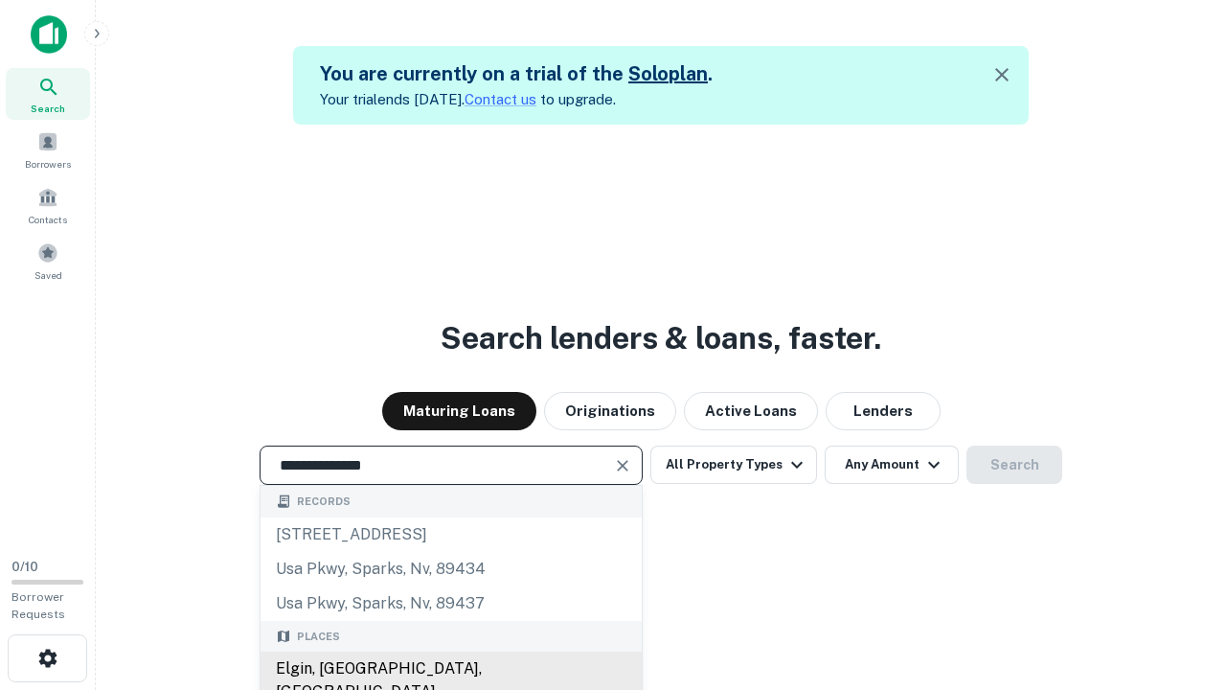
click at [450, 669] on div "Elgin, [GEOGRAPHIC_DATA], [GEOGRAPHIC_DATA]" at bounding box center [451, 680] width 381 height 57
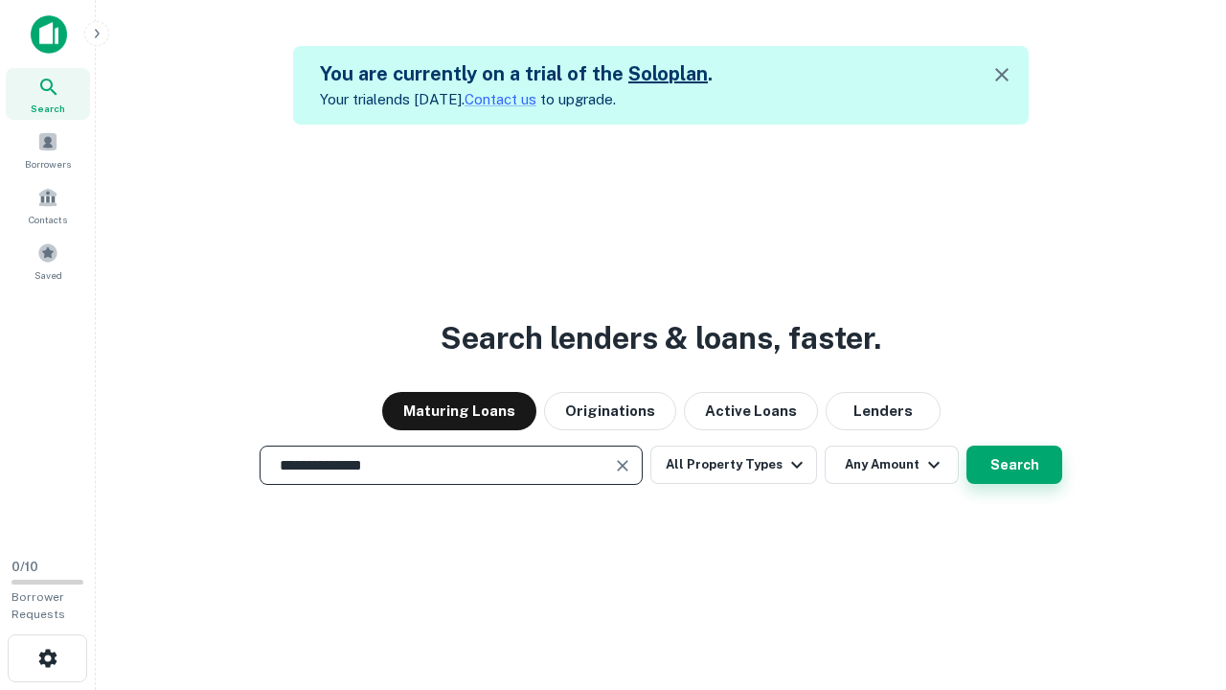
type input "**********"
click at [967, 446] on button "Search" at bounding box center [1015, 465] width 96 height 38
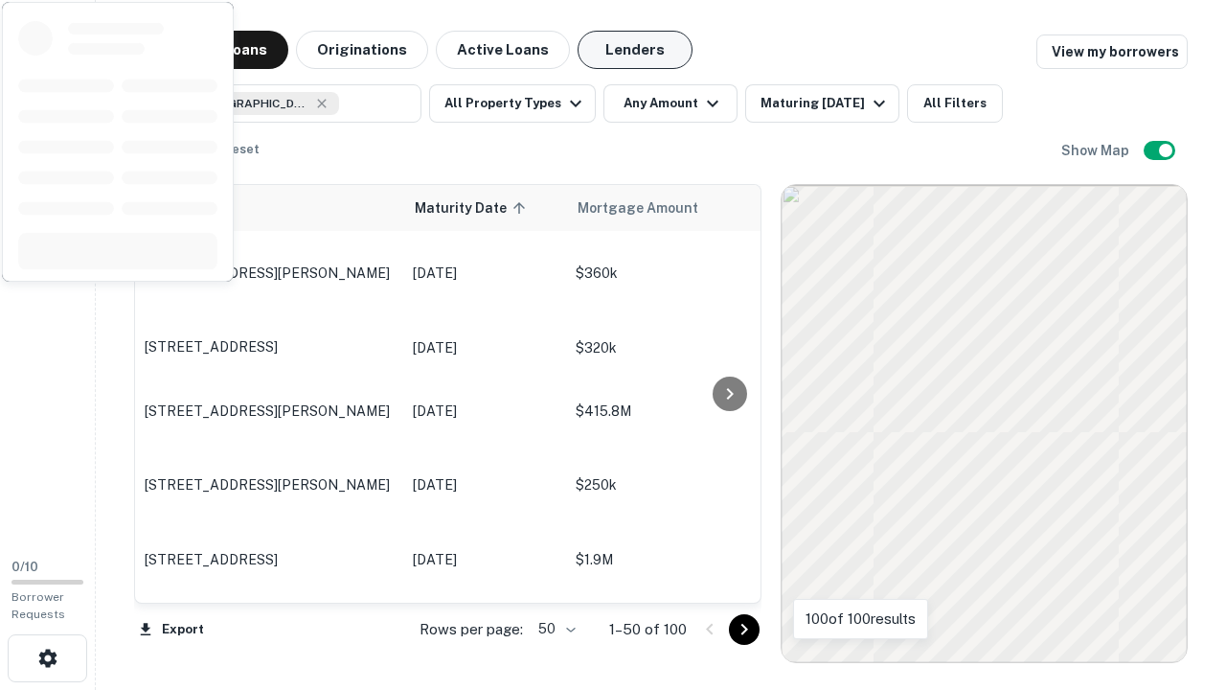
click at [635, 50] on button "Lenders" at bounding box center [635, 50] width 115 height 38
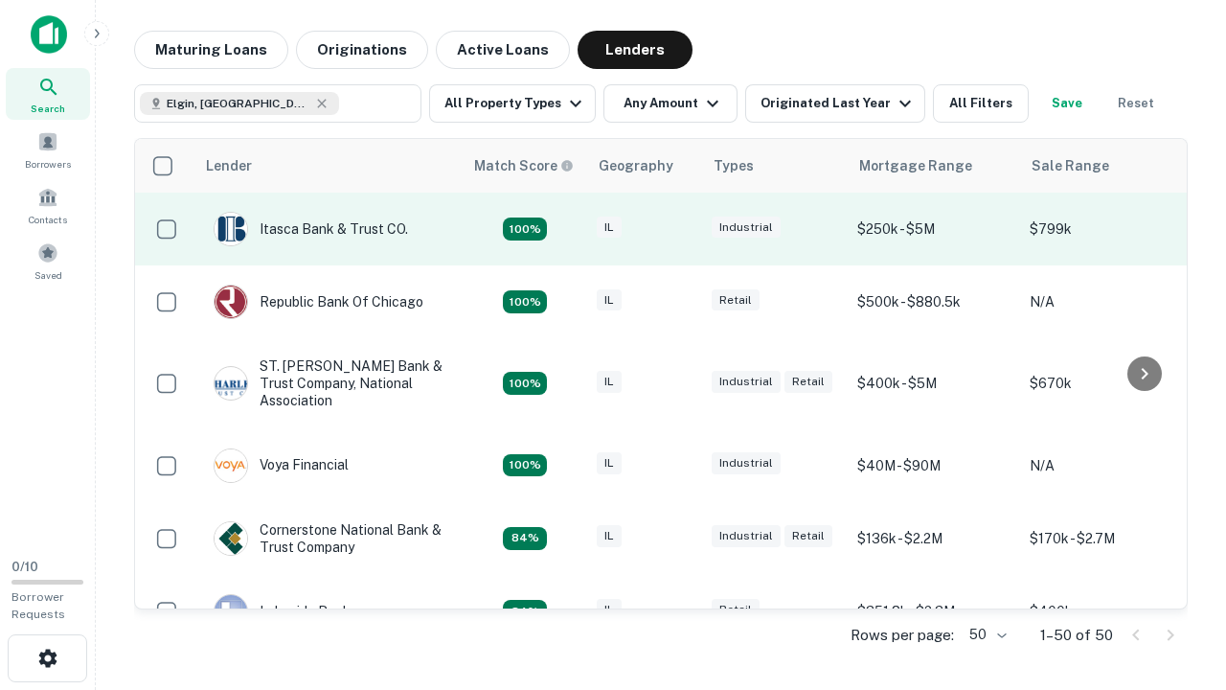
click at [680, 229] on div "IL" at bounding box center [645, 230] width 96 height 26
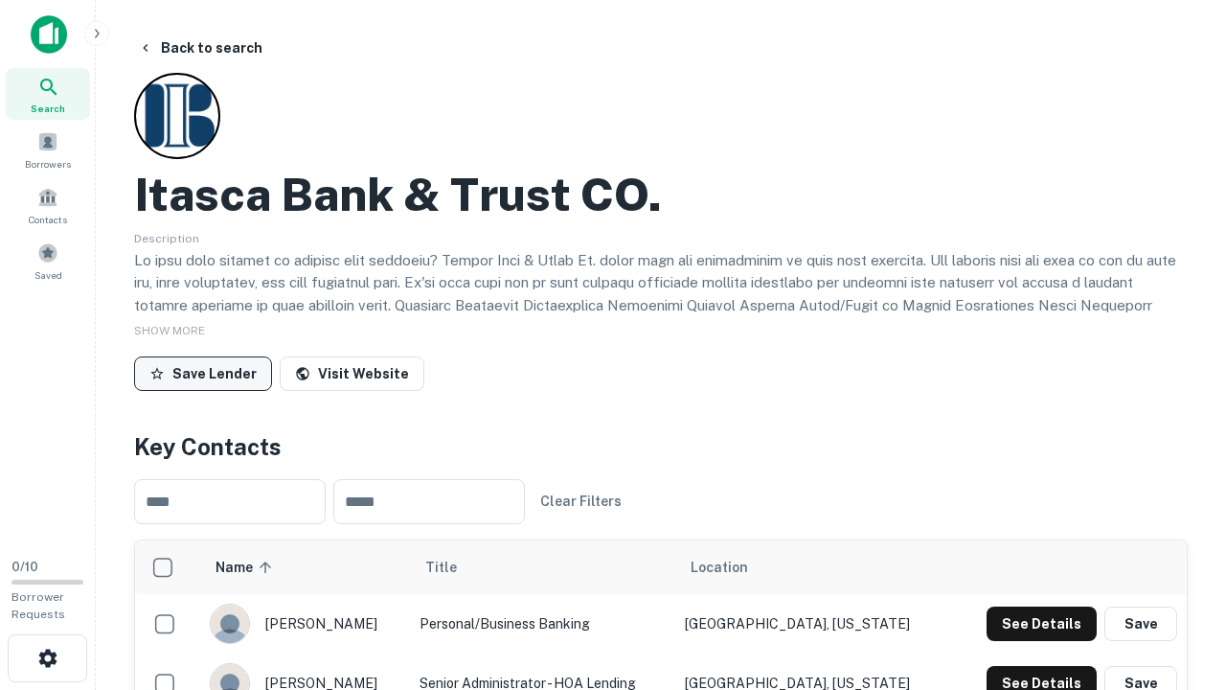
click at [203, 373] on button "Save Lender" at bounding box center [203, 373] width 138 height 34
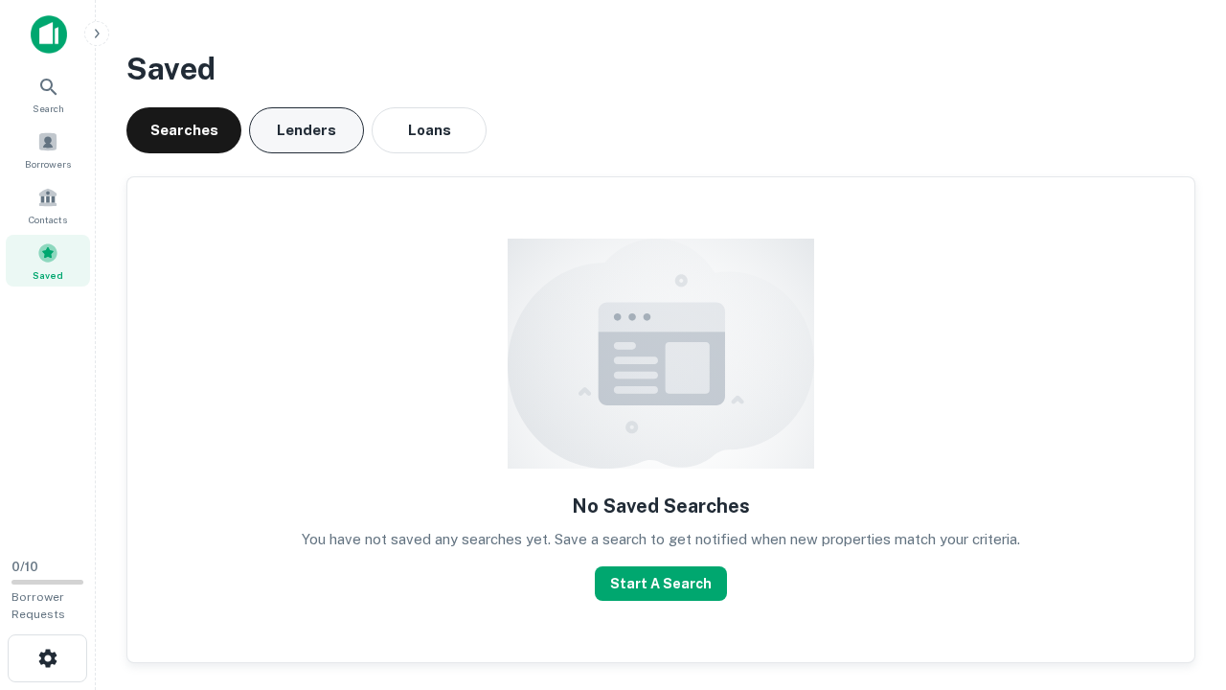
click at [307, 130] on button "Lenders" at bounding box center [306, 130] width 115 height 46
